Goal: Find specific page/section: Find specific page/section

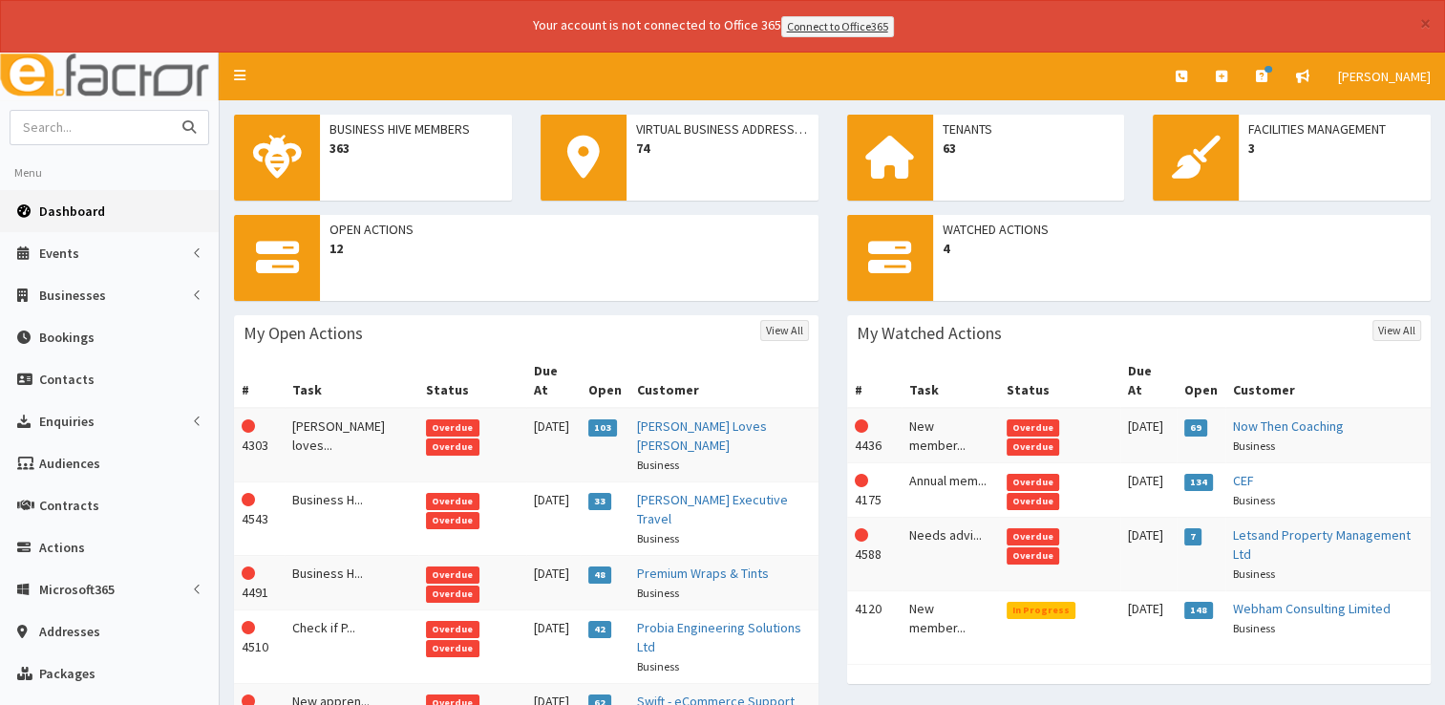
click at [116, 127] on input "text" at bounding box center [91, 127] width 160 height 33
type input "care service"
click at [170, 111] on button "submit" at bounding box center [189, 127] width 38 height 33
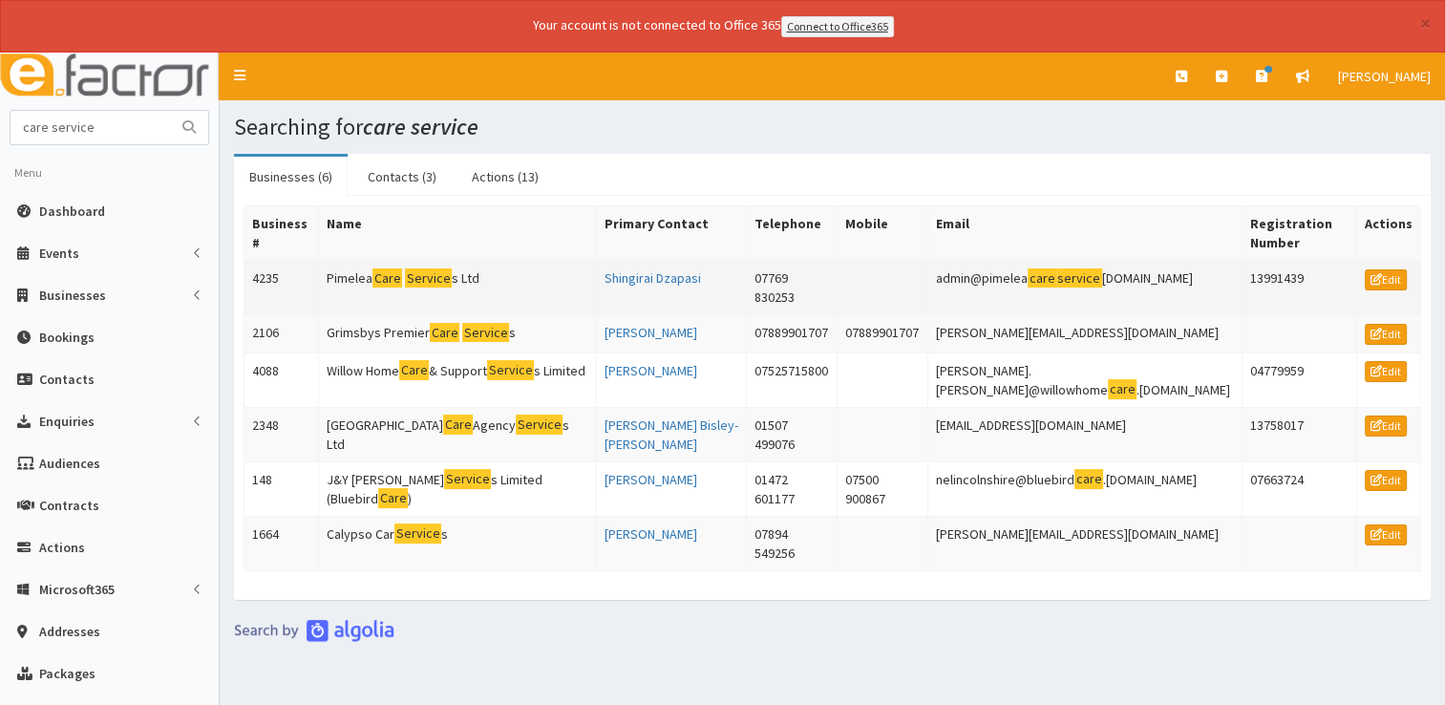
click at [425, 268] on mark "Service" at bounding box center [428, 278] width 47 height 20
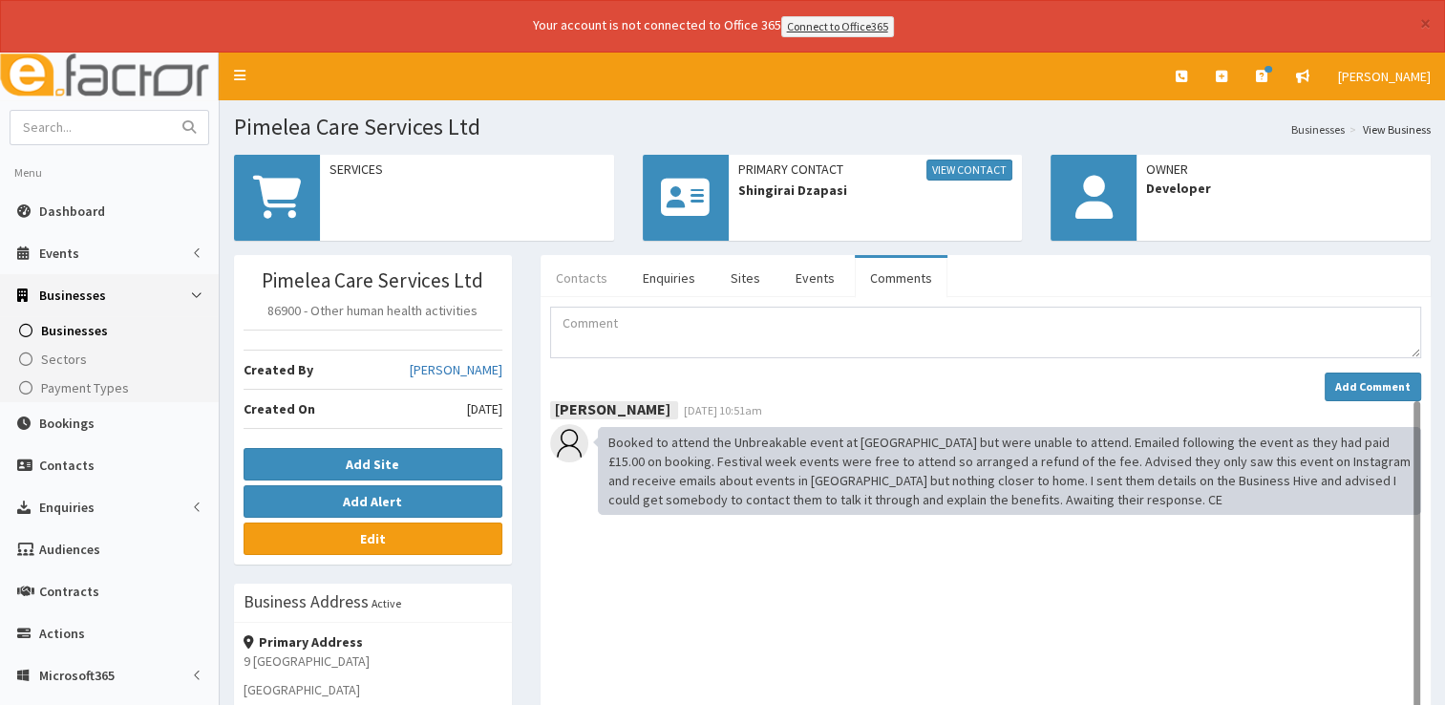
click at [587, 277] on link "Contacts" at bounding box center [582, 278] width 82 height 40
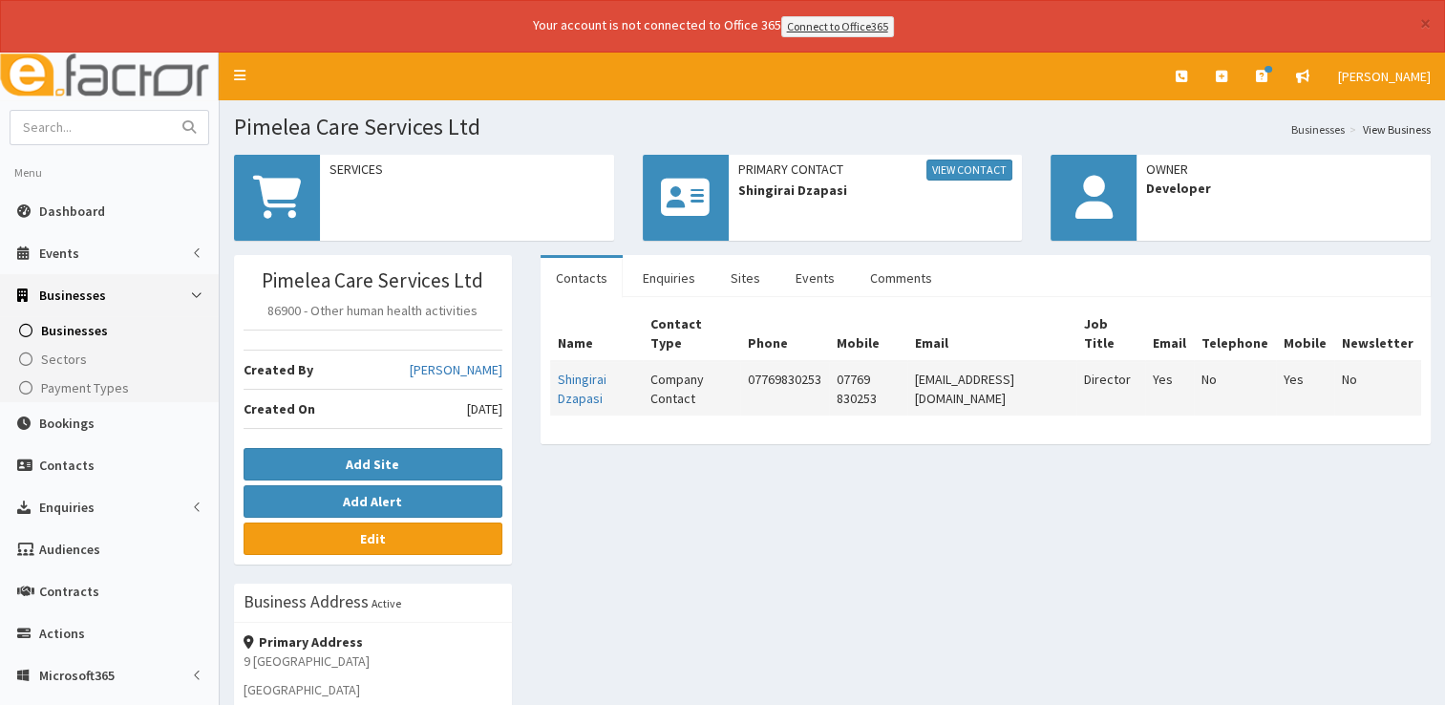
drag, startPoint x: 1090, startPoint y: 377, endPoint x: 897, endPoint y: 376, distance: 192.9
click at [907, 376] on td "[EMAIL_ADDRESS][DOMAIN_NAME]" at bounding box center [991, 388] width 169 height 54
copy td "[EMAIL_ADDRESS][DOMAIN_NAME]"
click at [899, 262] on link "Comments" at bounding box center [901, 278] width 93 height 40
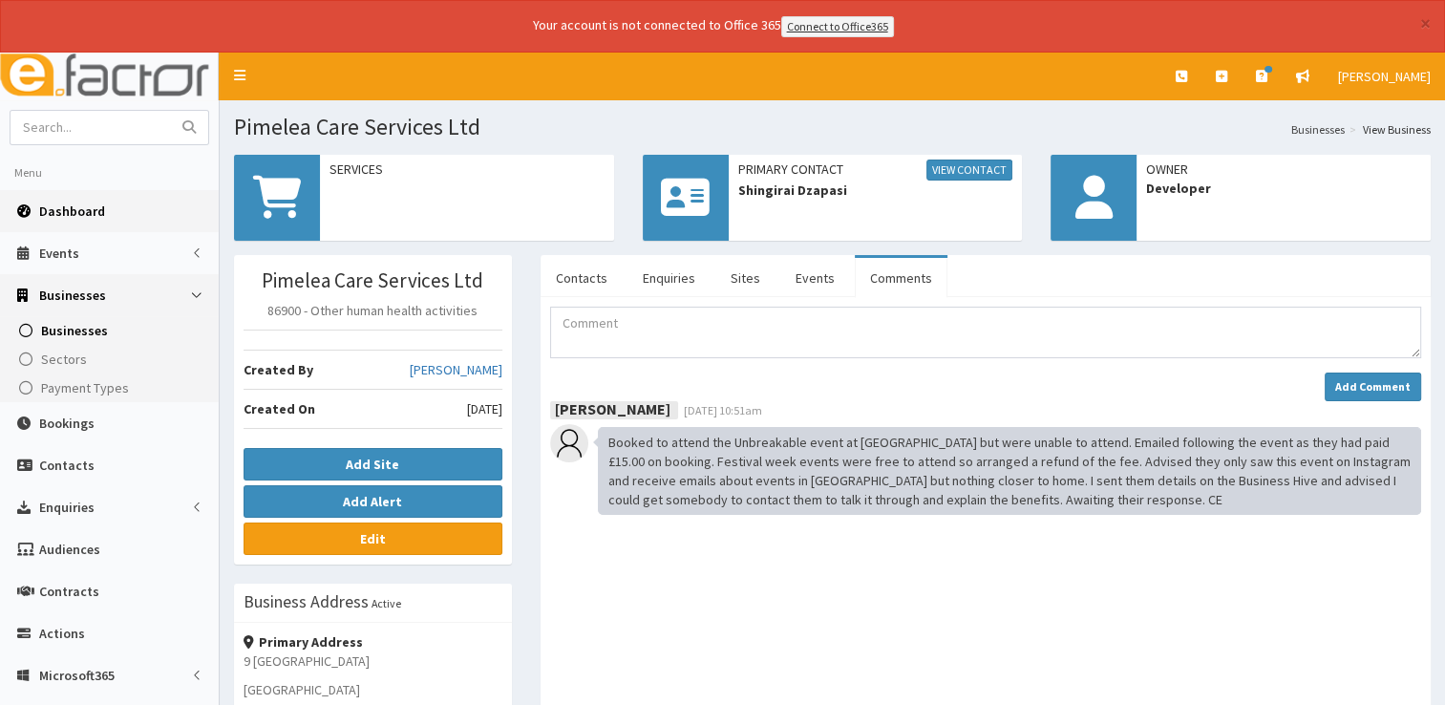
click at [62, 202] on span "Dashboard" at bounding box center [72, 210] width 66 height 17
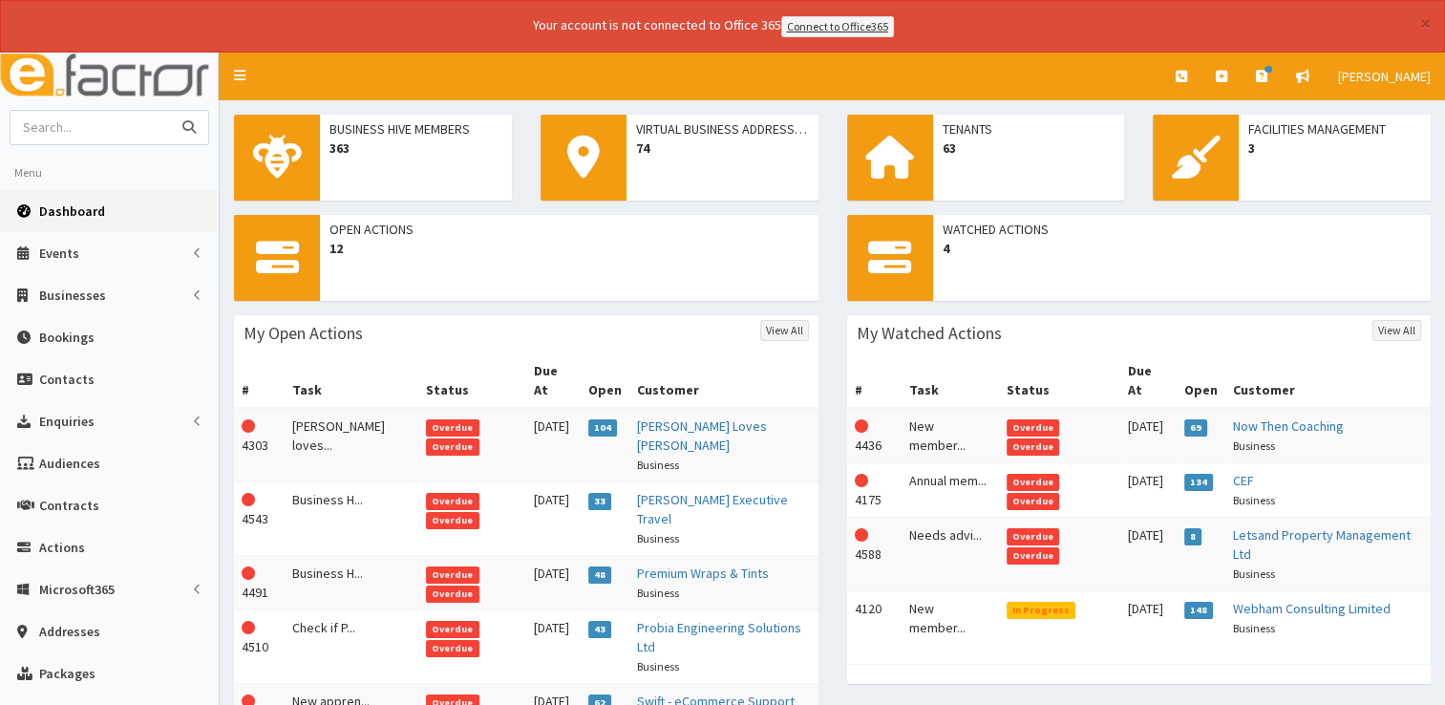
click at [124, 124] on input "text" at bounding box center [91, 127] width 160 height 33
type input "attic"
click at [170, 111] on button "submit" at bounding box center [189, 127] width 38 height 33
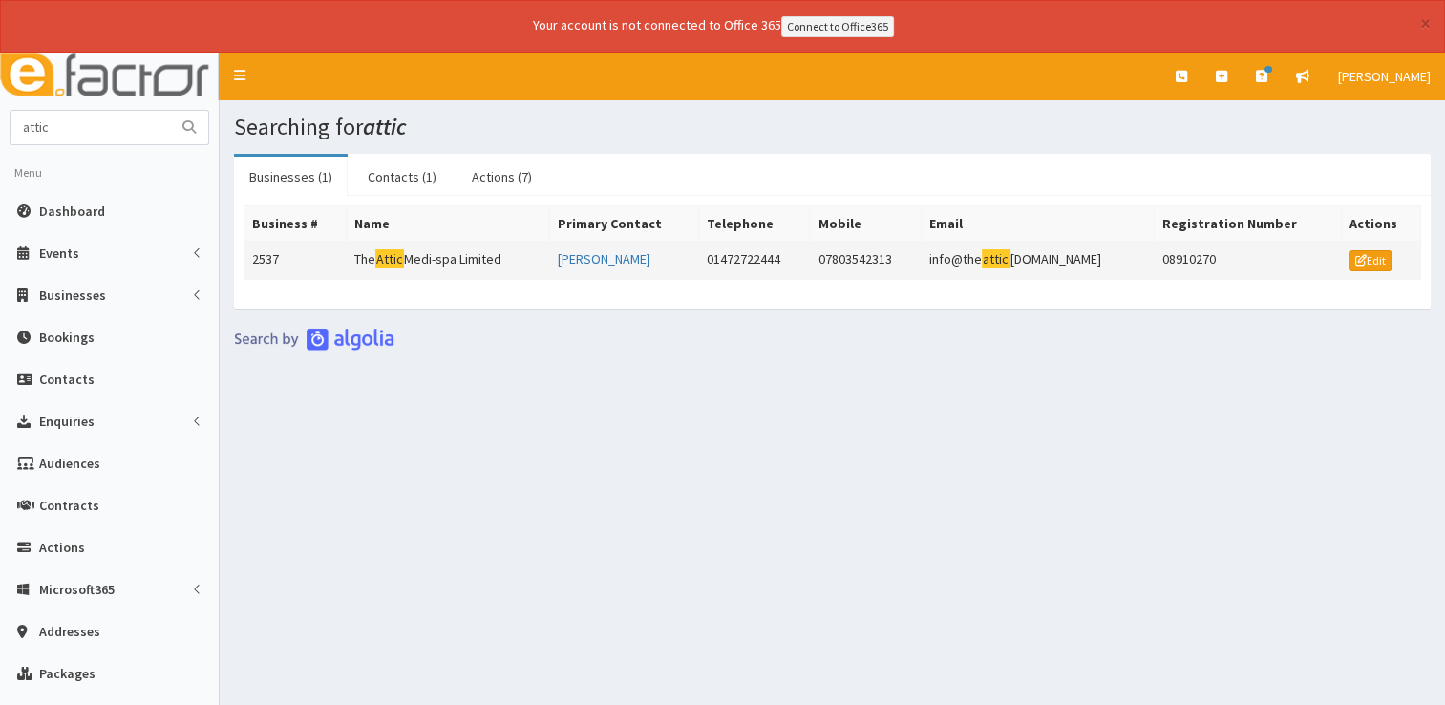
click at [447, 263] on td "The Attic Medi-spa Limited" at bounding box center [447, 260] width 203 height 38
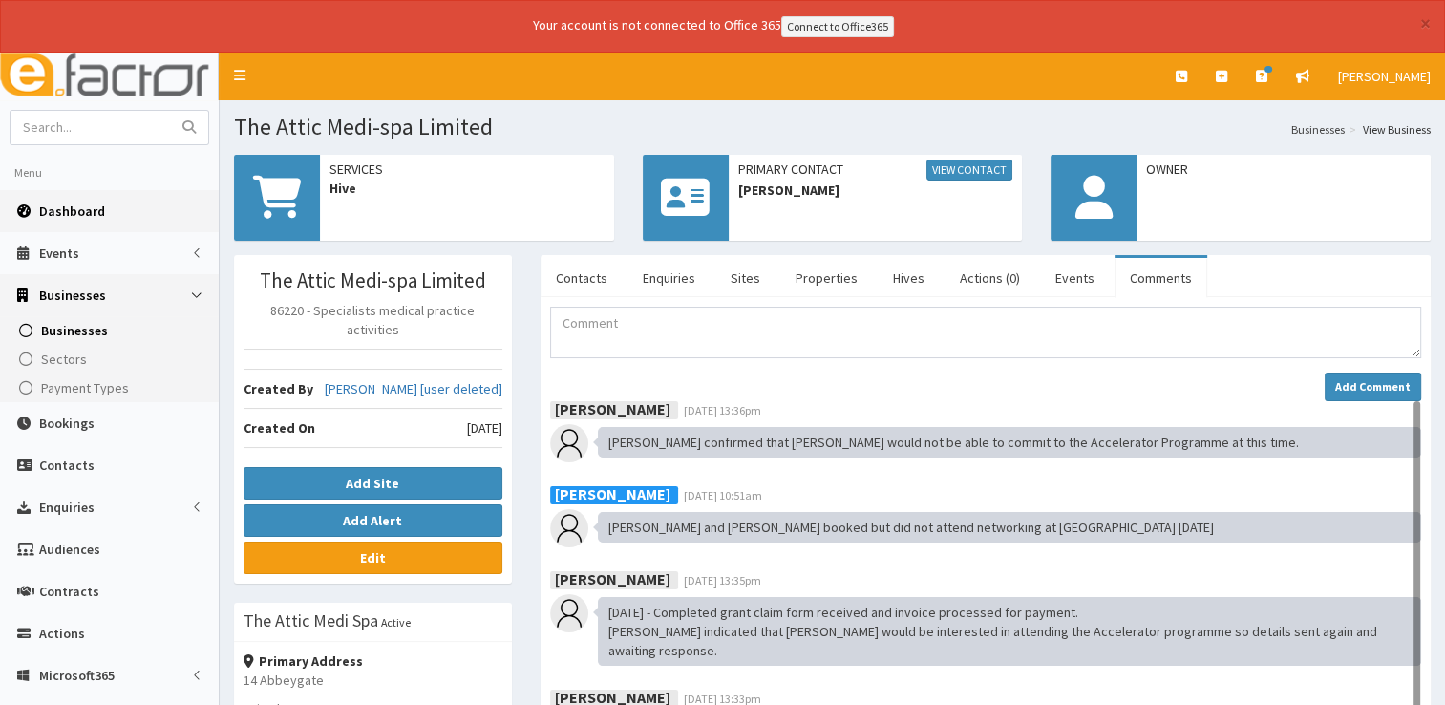
click at [77, 202] on span "Dashboard" at bounding box center [72, 210] width 66 height 17
